Goal: Task Accomplishment & Management: Use online tool/utility

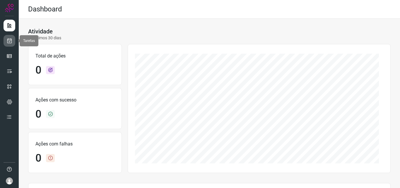
click at [10, 42] on icon at bounding box center [9, 41] width 6 height 6
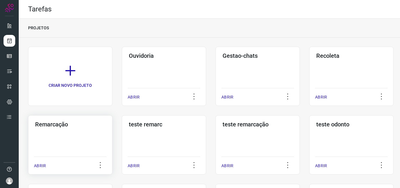
click at [122, 130] on div "Remarcação ABRIR" at bounding box center [164, 144] width 84 height 59
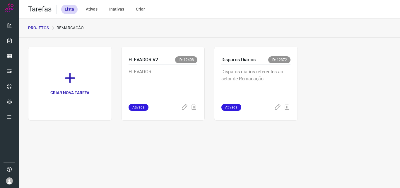
click at [267, 96] on p "Disparos diarios referentes ao setor de Remacação" at bounding box center [255, 82] width 69 height 29
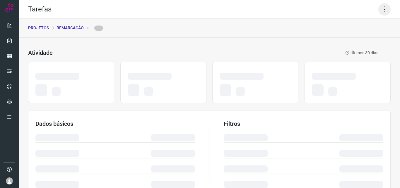
click at [380, 6] on icon at bounding box center [385, 9] width 12 height 12
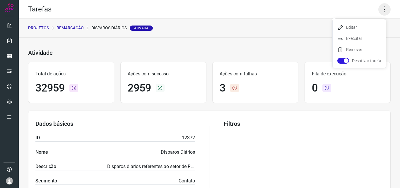
click at [379, 8] on icon at bounding box center [385, 9] width 12 height 12
click at [355, 35] on li "Executar" at bounding box center [359, 38] width 53 height 9
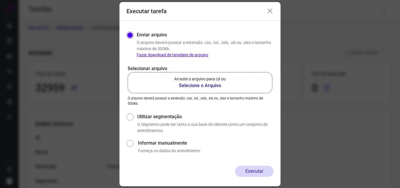
click at [212, 79] on p "Arraste o arquivo para cá ou" at bounding box center [200, 79] width 52 height 6
click at [0, 0] on input "Arraste o arquivo para cá ou Selecione o Arquivo" at bounding box center [0, 0] width 0 height 0
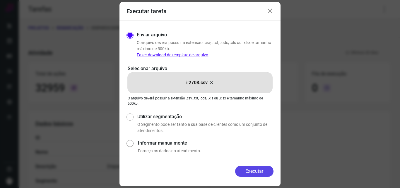
click at [254, 168] on button "Executar" at bounding box center [254, 171] width 38 height 11
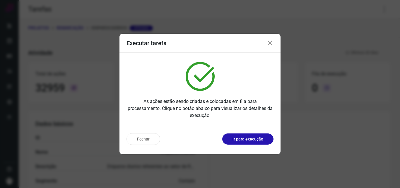
click at [252, 141] on p "Ir para execução" at bounding box center [248, 139] width 31 height 6
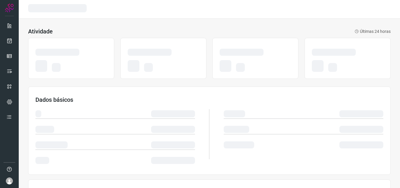
click at [261, 138] on div at bounding box center [304, 134] width 160 height 62
